Goal: Task Accomplishment & Management: Manage account settings

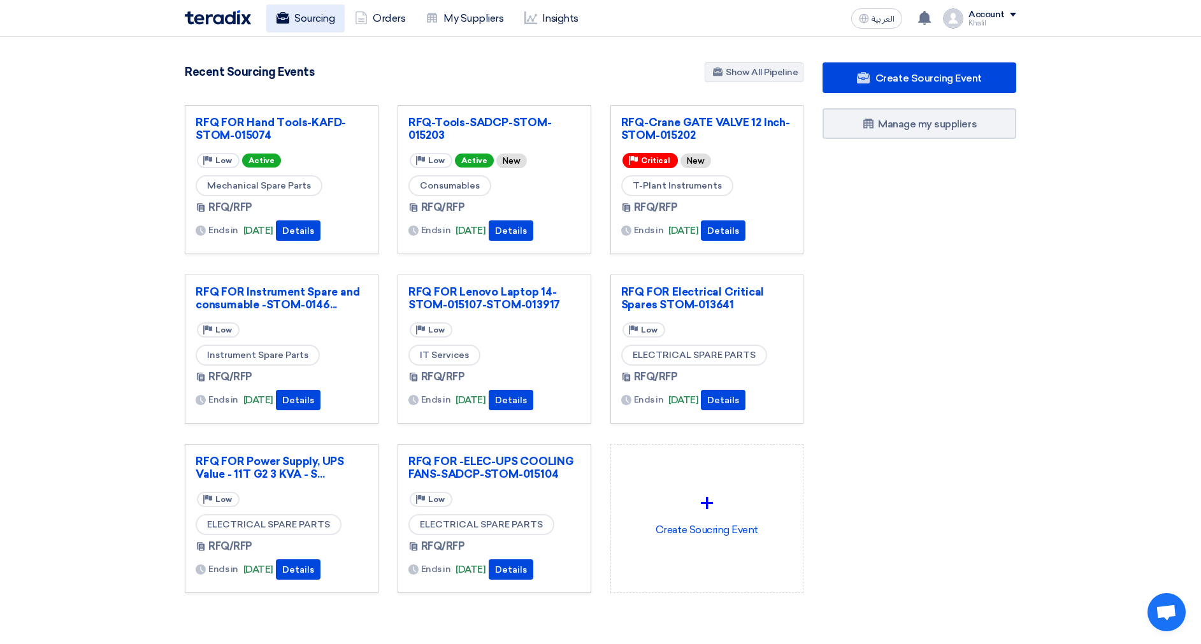
click at [301, 17] on link "Sourcing" at bounding box center [305, 18] width 78 height 28
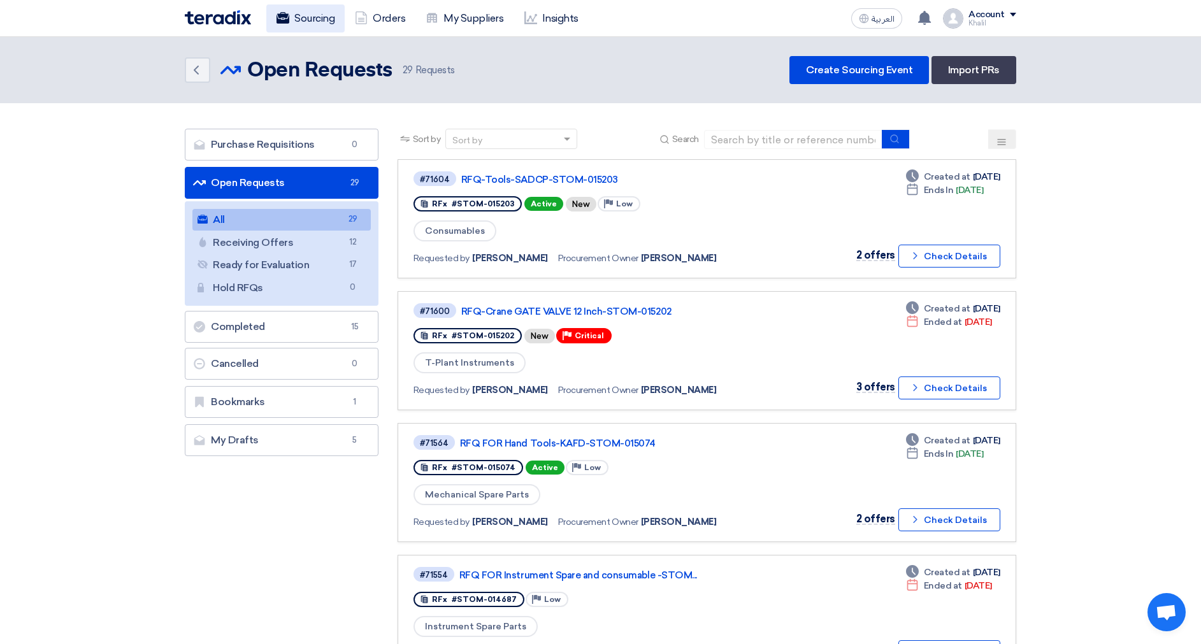
click at [312, 19] on link "Sourcing" at bounding box center [305, 18] width 78 height 28
click at [385, 23] on link "Orders" at bounding box center [380, 18] width 71 height 28
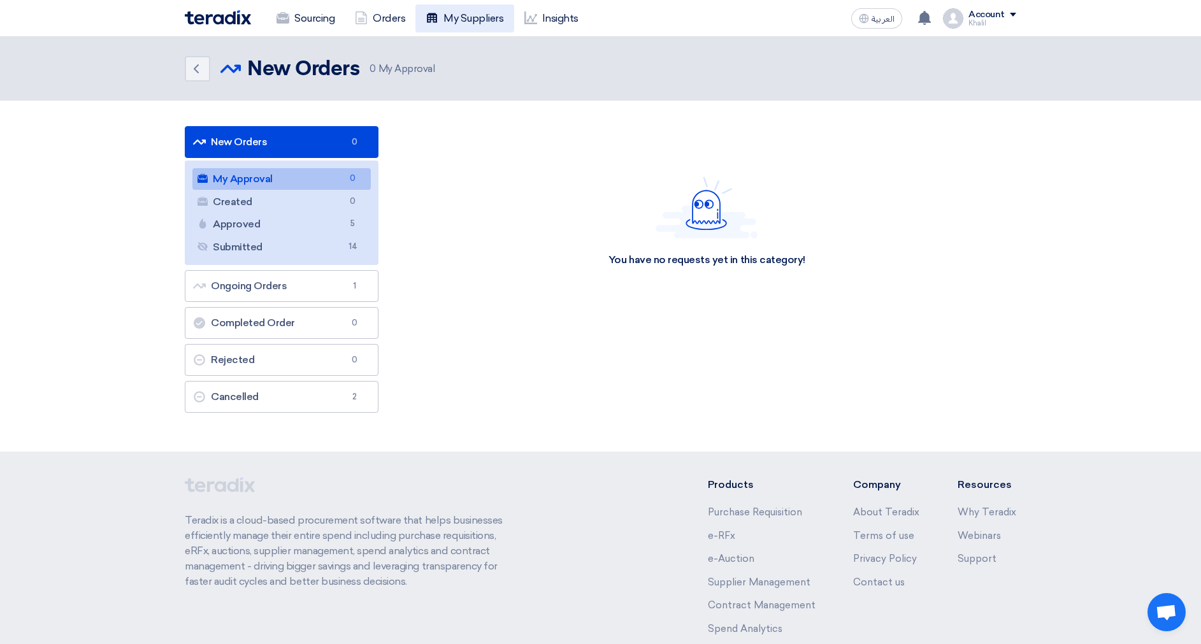
click at [445, 22] on link "My Suppliers" at bounding box center [464, 18] width 98 height 28
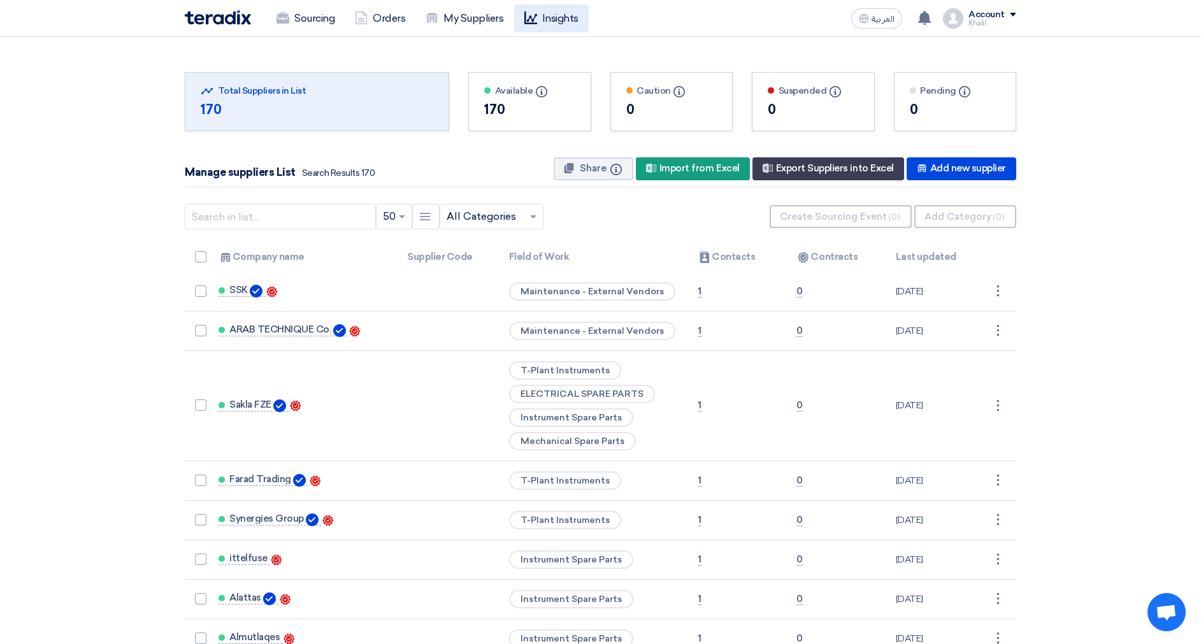
click at [533, 16] on icon at bounding box center [530, 17] width 13 height 13
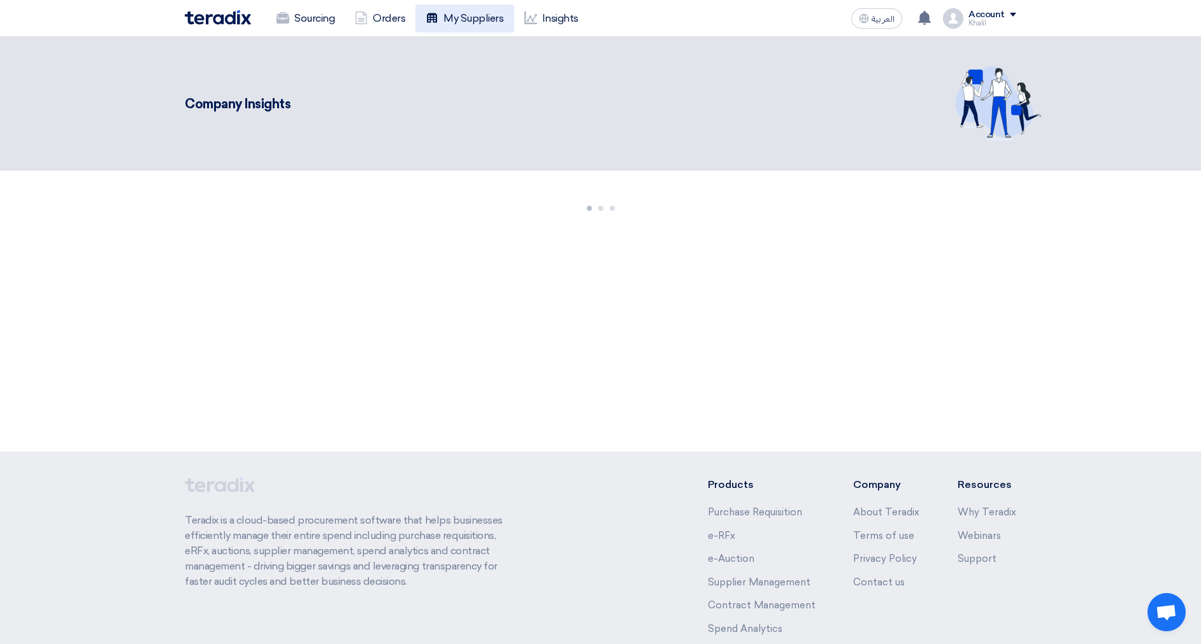
click at [463, 10] on link "My Suppliers" at bounding box center [464, 18] width 98 height 28
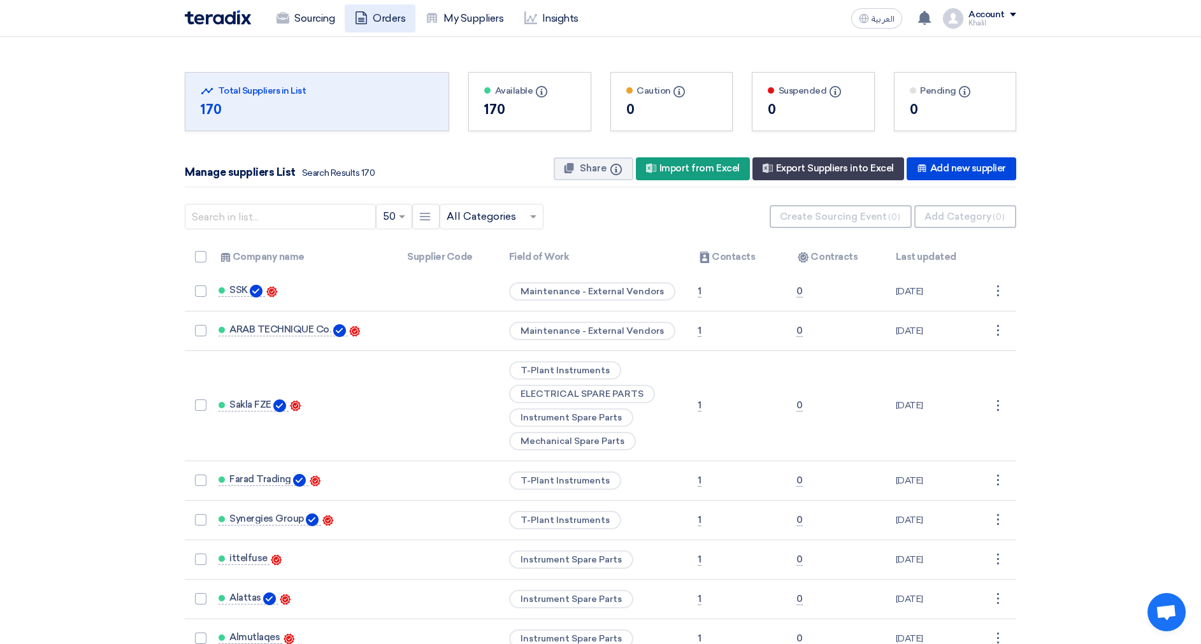
click at [400, 17] on link "Orders" at bounding box center [380, 18] width 71 height 28
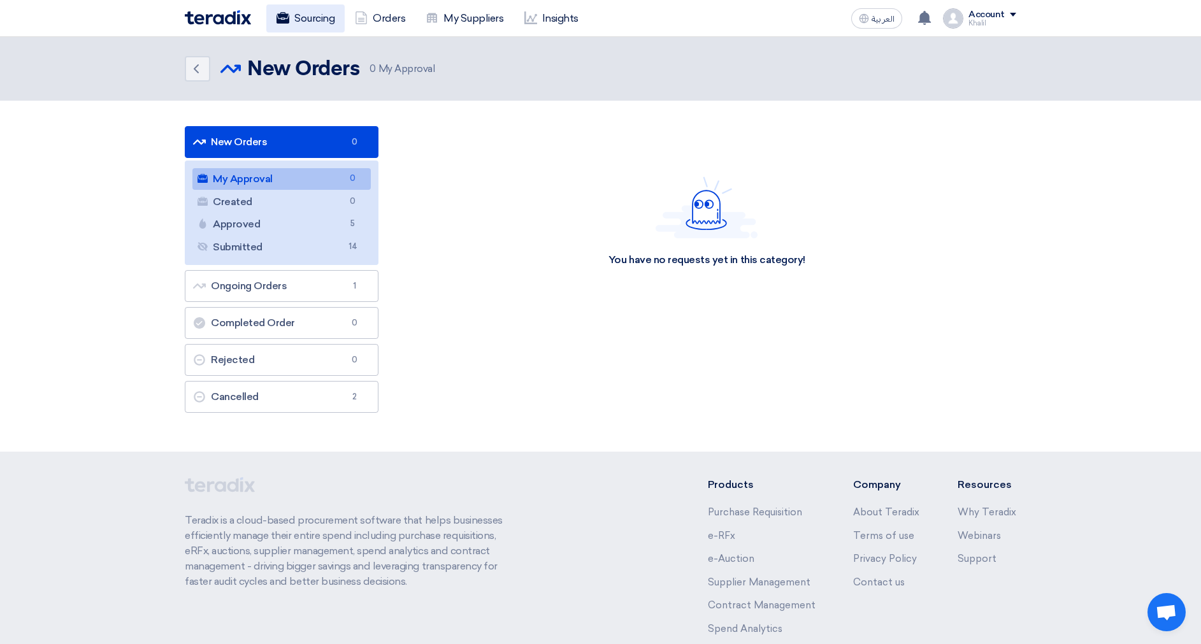
click at [314, 9] on link "Sourcing" at bounding box center [305, 18] width 78 height 28
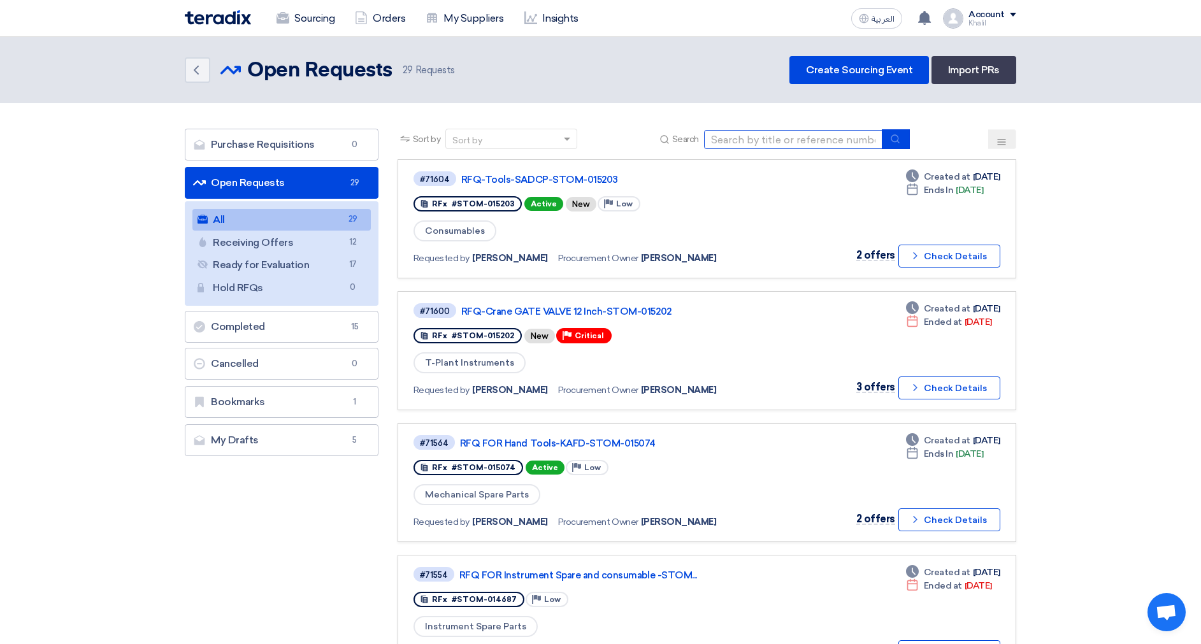
click at [719, 145] on input at bounding box center [793, 139] width 178 height 19
click at [897, 137] on icon "submit" at bounding box center [895, 139] width 10 height 10
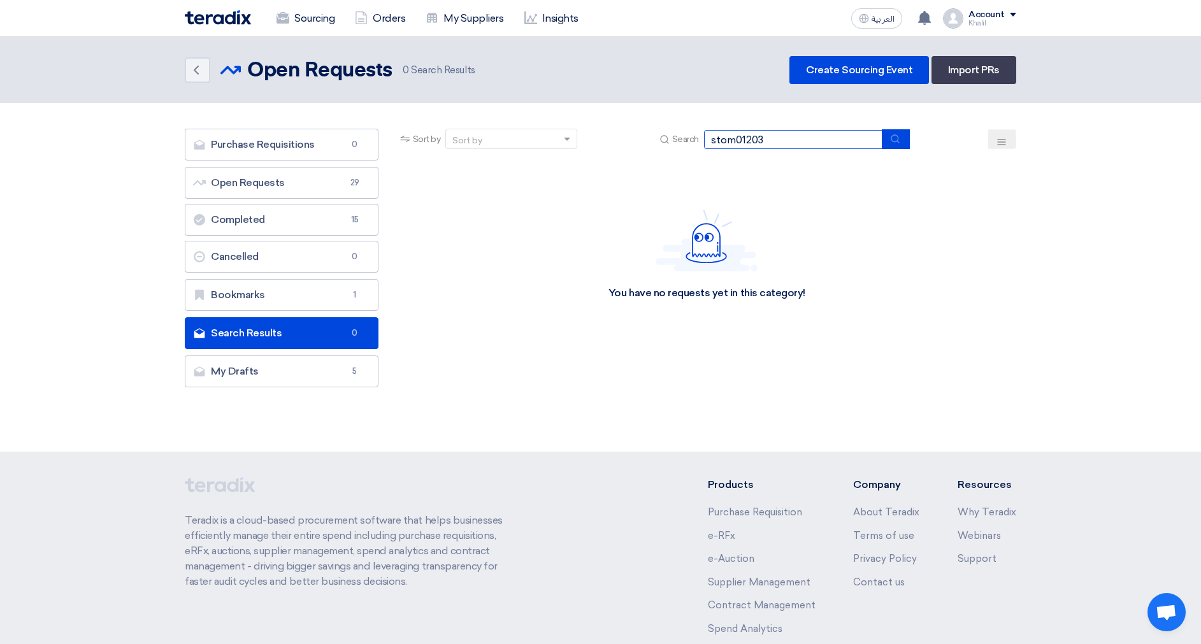
click at [782, 139] on input "stom01203" at bounding box center [793, 139] width 178 height 19
click at [735, 143] on input "stom01203" at bounding box center [793, 139] width 178 height 19
type input "stom-01203"
click at [895, 136] on icon "submit" at bounding box center [895, 139] width 10 height 10
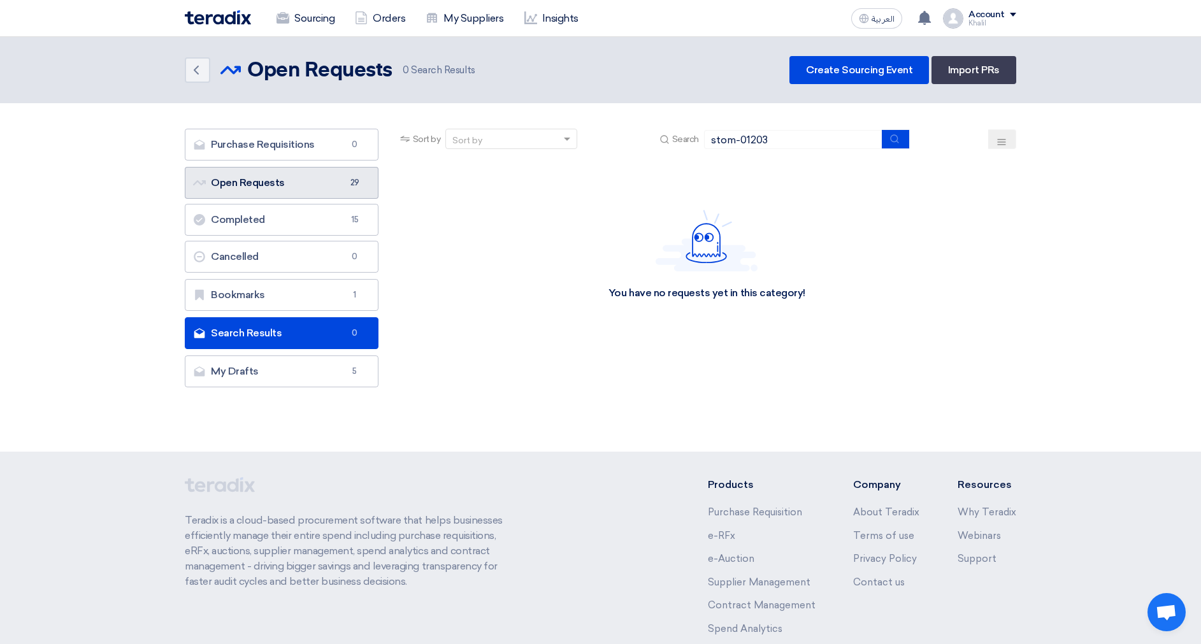
click at [299, 184] on link "Open Requests Open Requests 29" at bounding box center [282, 183] width 194 height 32
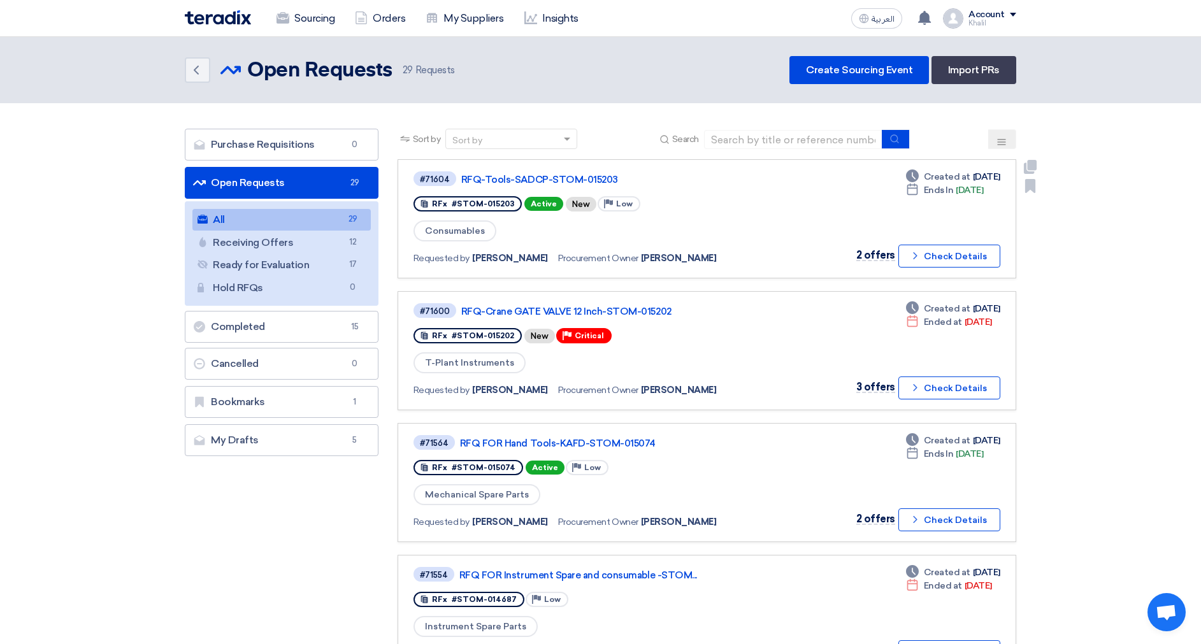
click at [598, 172] on div "#71604 RFQ-Tools-SADCP-STOM-015203" at bounding box center [598, 178] width 369 height 17
click at [597, 181] on link "RFQ-Tools-SADCP-STOM-015203" at bounding box center [620, 179] width 319 height 11
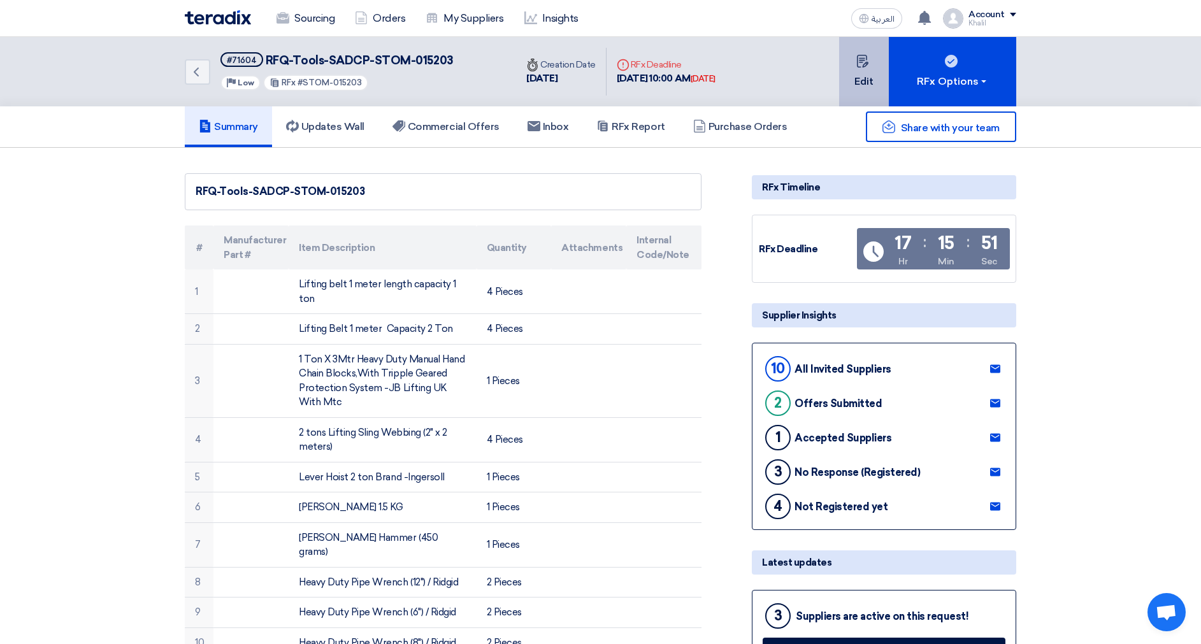
click at [858, 47] on button "Edit" at bounding box center [864, 71] width 50 height 69
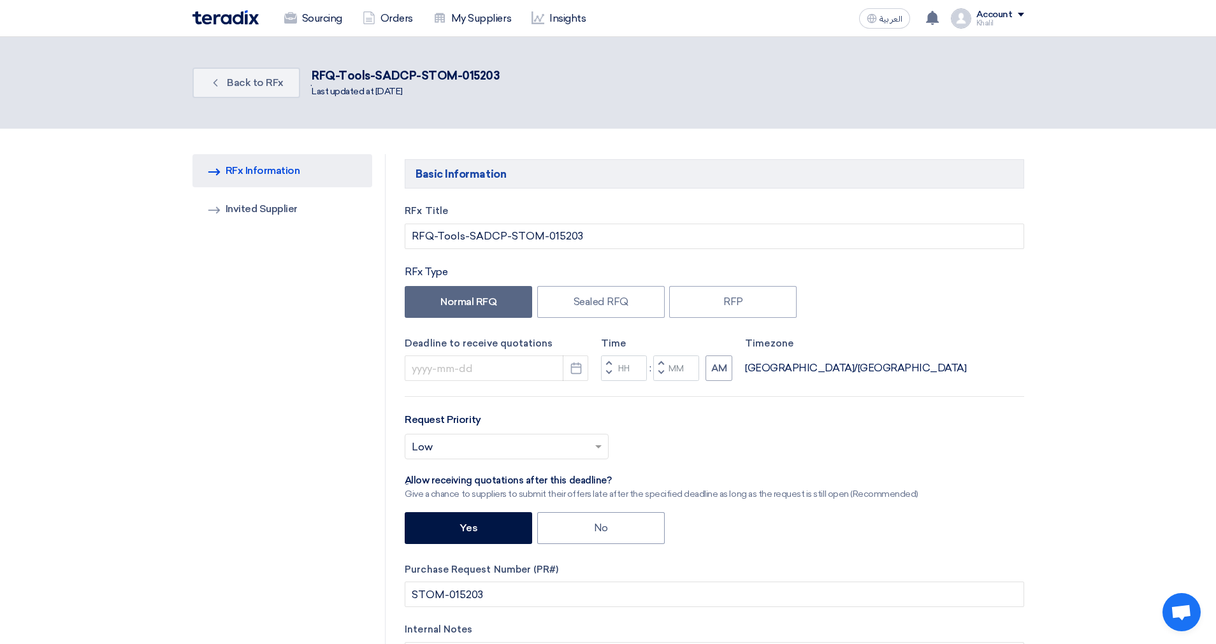
type input "10/1/2025"
type input "10"
type input "00"
click at [333, 220] on link "Invited Suppliers Invited Supplier" at bounding box center [275, 208] width 180 height 33
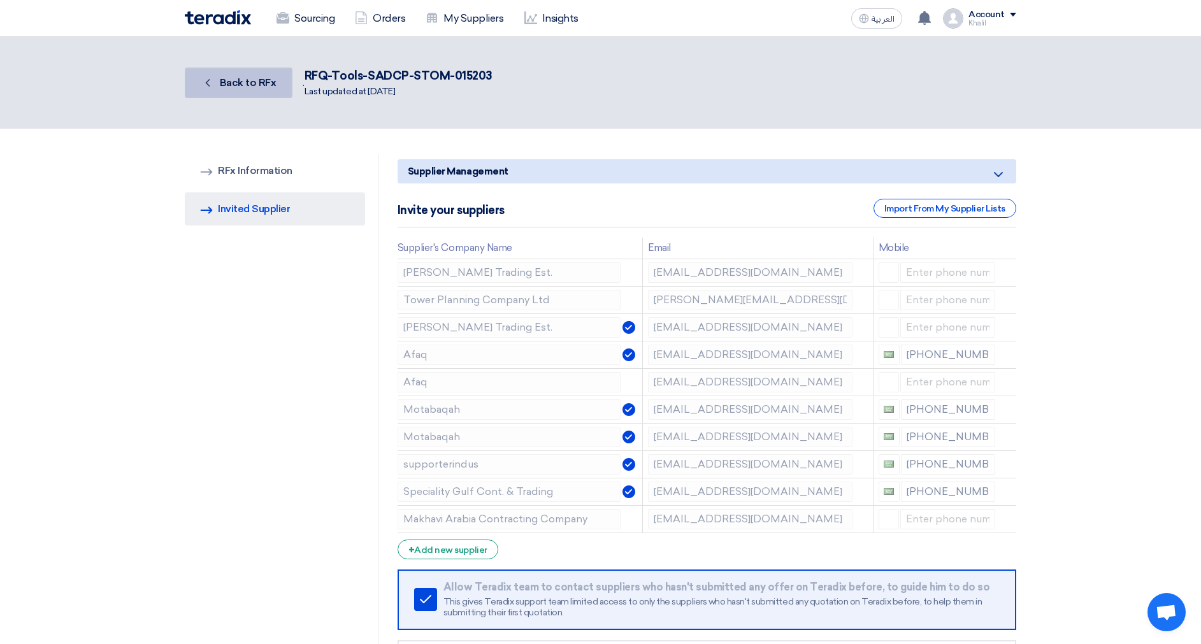
click at [250, 80] on span "Back to RFx" at bounding box center [248, 82] width 57 height 12
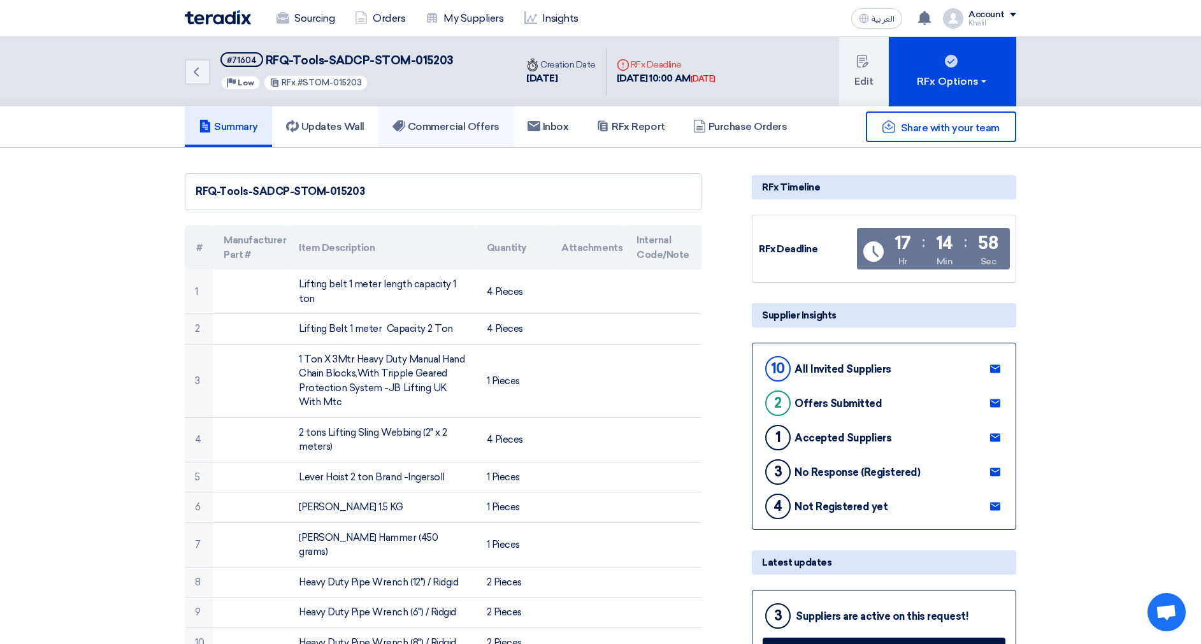
click at [434, 133] on h5 "Commercial Offers" at bounding box center [445, 126] width 107 height 13
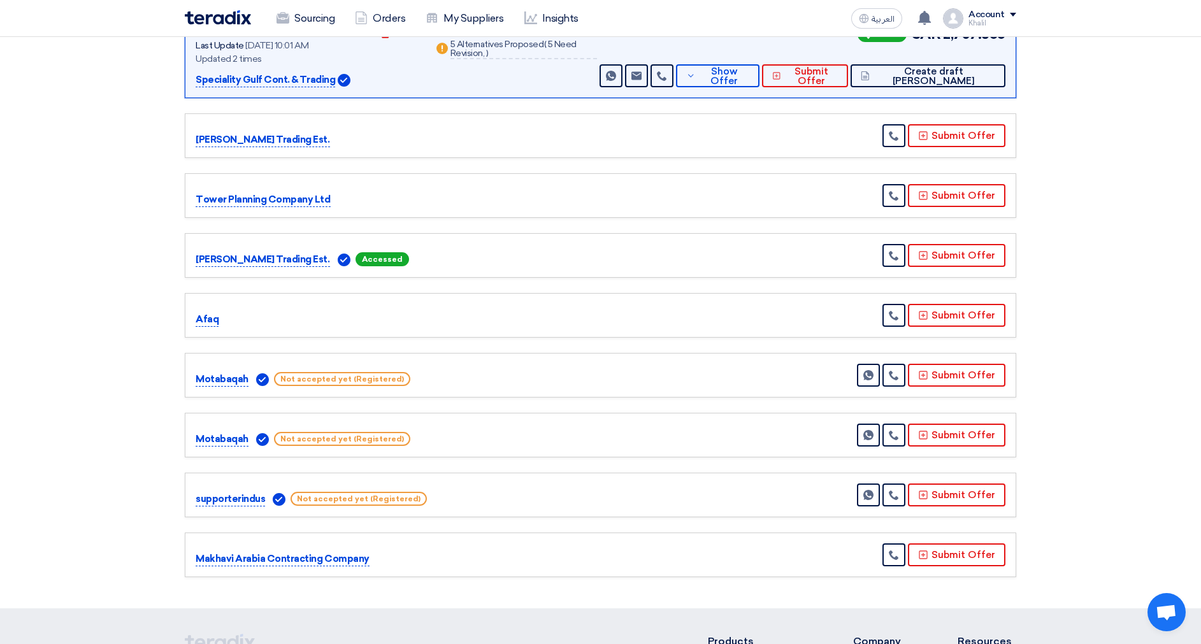
scroll to position [344, 0]
